Goal: Information Seeking & Learning: Learn about a topic

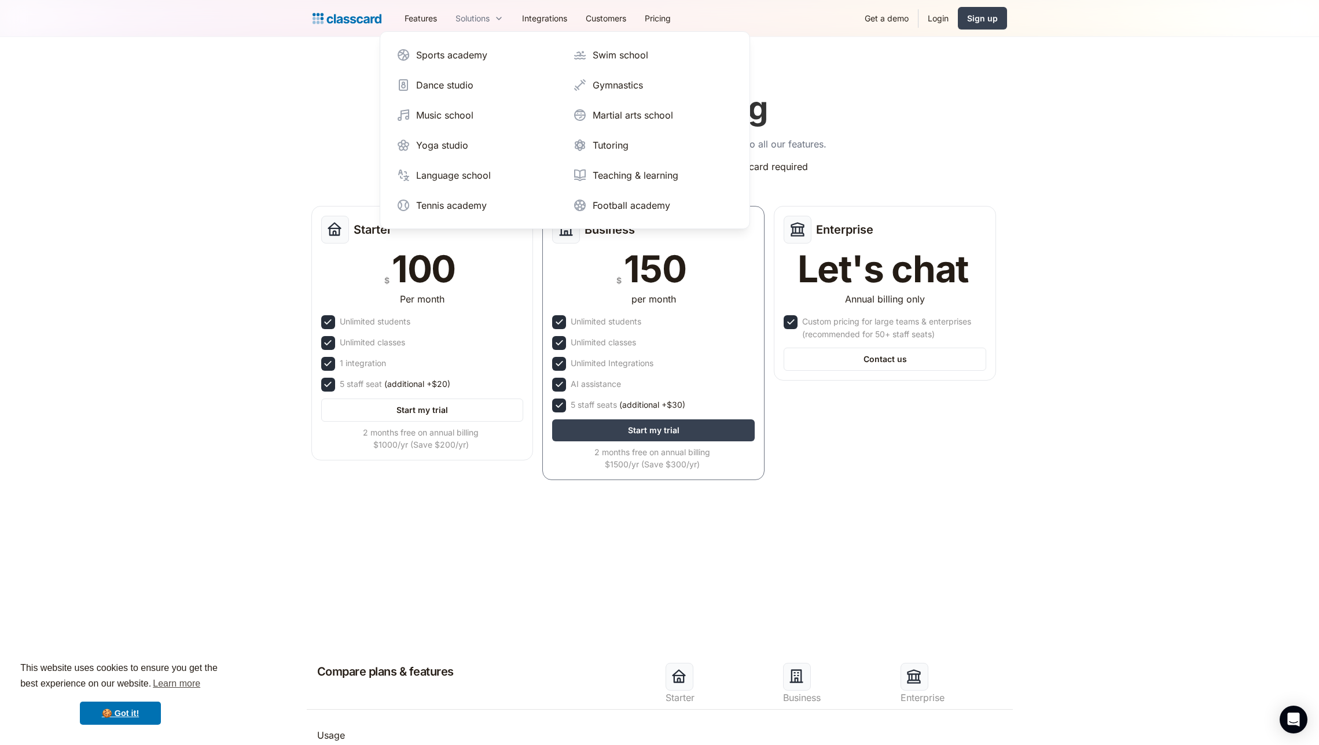
click at [480, 23] on div "Solutions" at bounding box center [472, 18] width 34 height 12
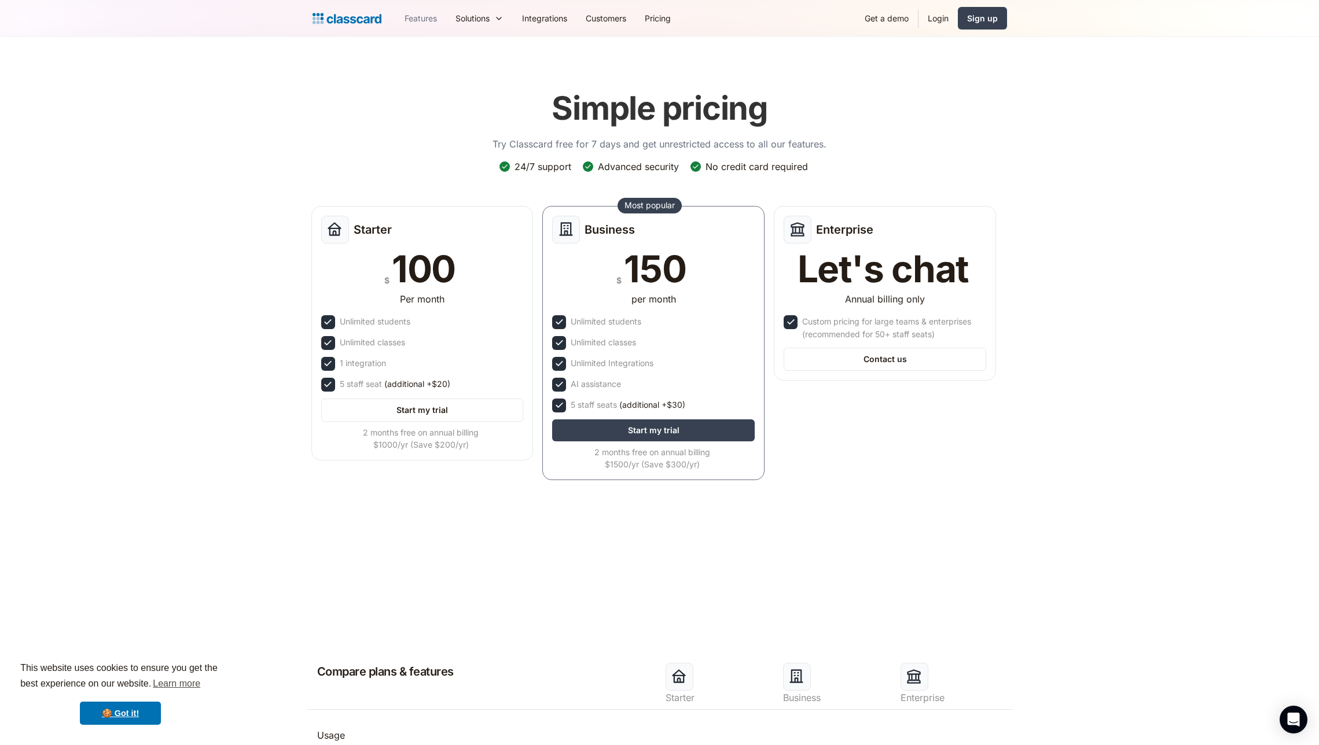
click at [426, 16] on link "Features" at bounding box center [420, 18] width 51 height 26
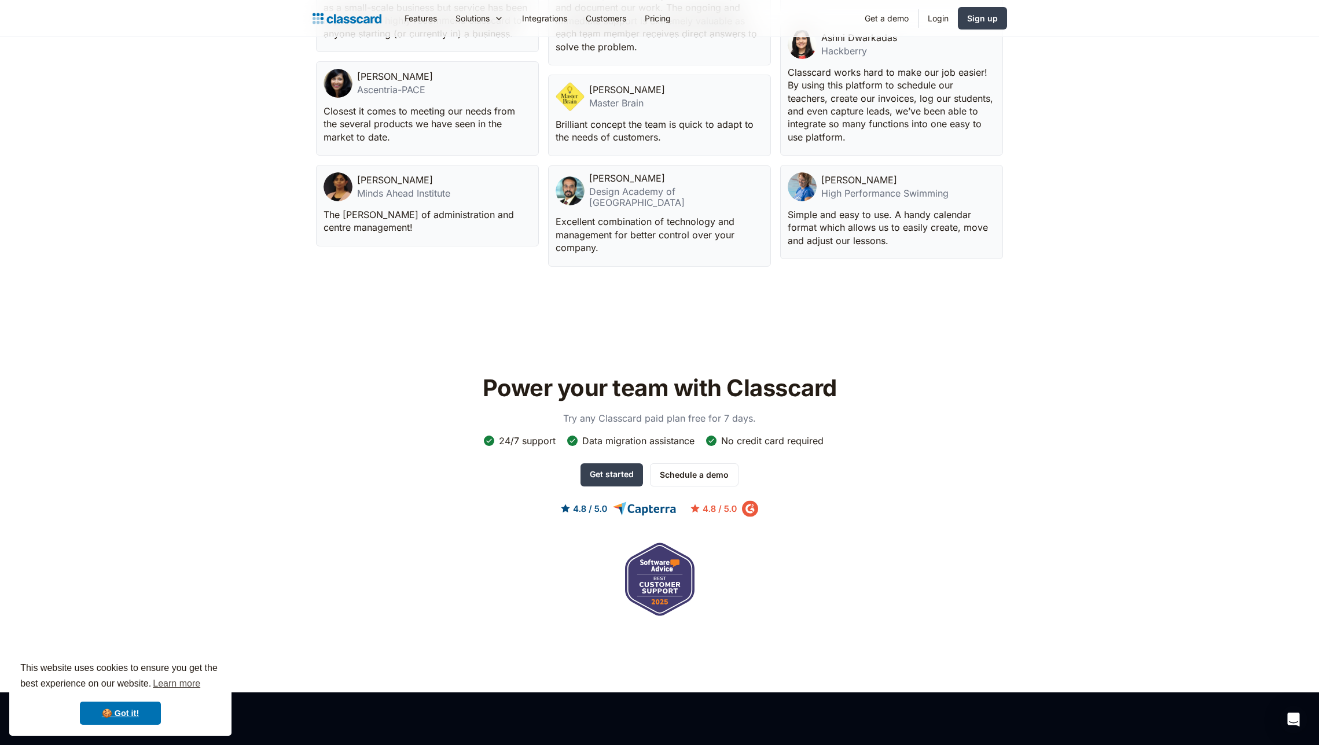
scroll to position [3246, 0]
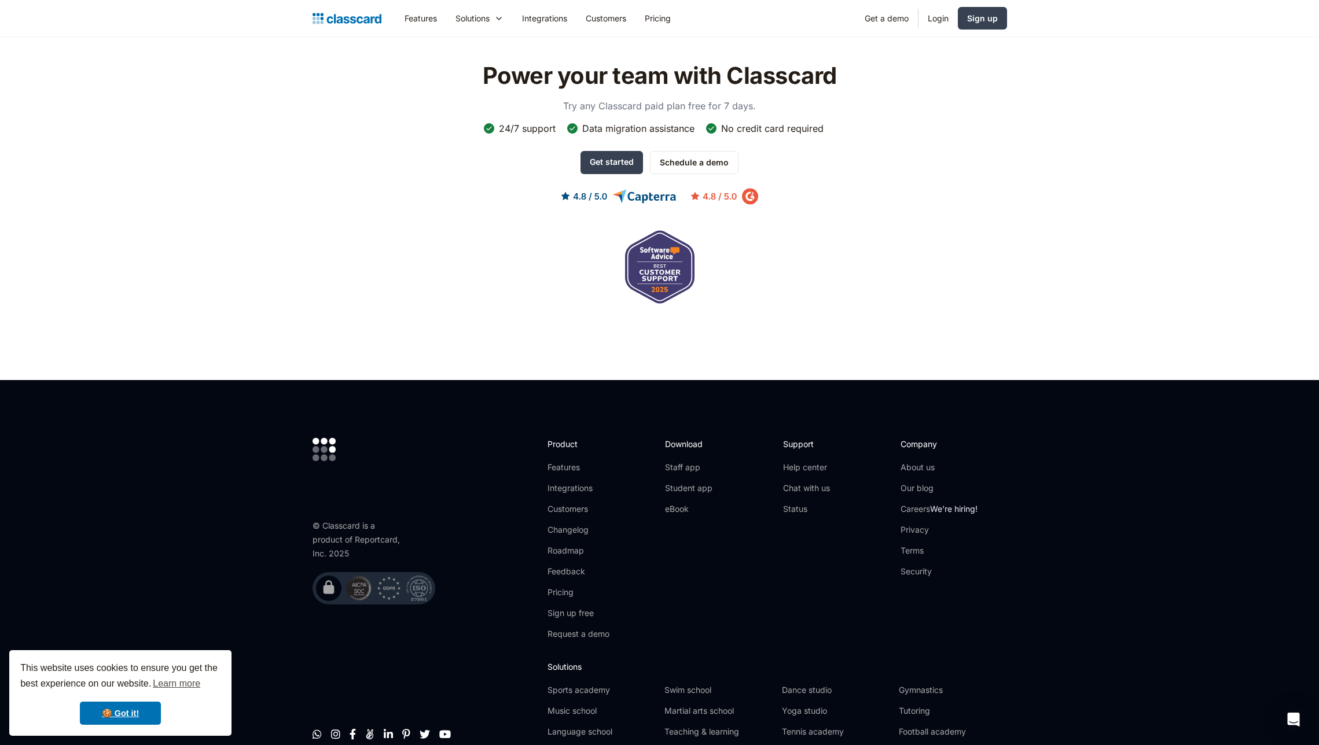
click at [381, 538] on div "© Classcard is a product of Reportcard, Inc. 2025" at bounding box center [359, 540] width 93 height 42
click at [381, 536] on div "© Classcard is a product of Reportcard, Inc. 2025" at bounding box center [359, 540] width 93 height 42
click at [447, 245] on div "Power your team with Classcard Try any Classcard paid plan free for 7 days. 24/…" at bounding box center [660, 183] width 695 height 256
